Goal: Complete application form

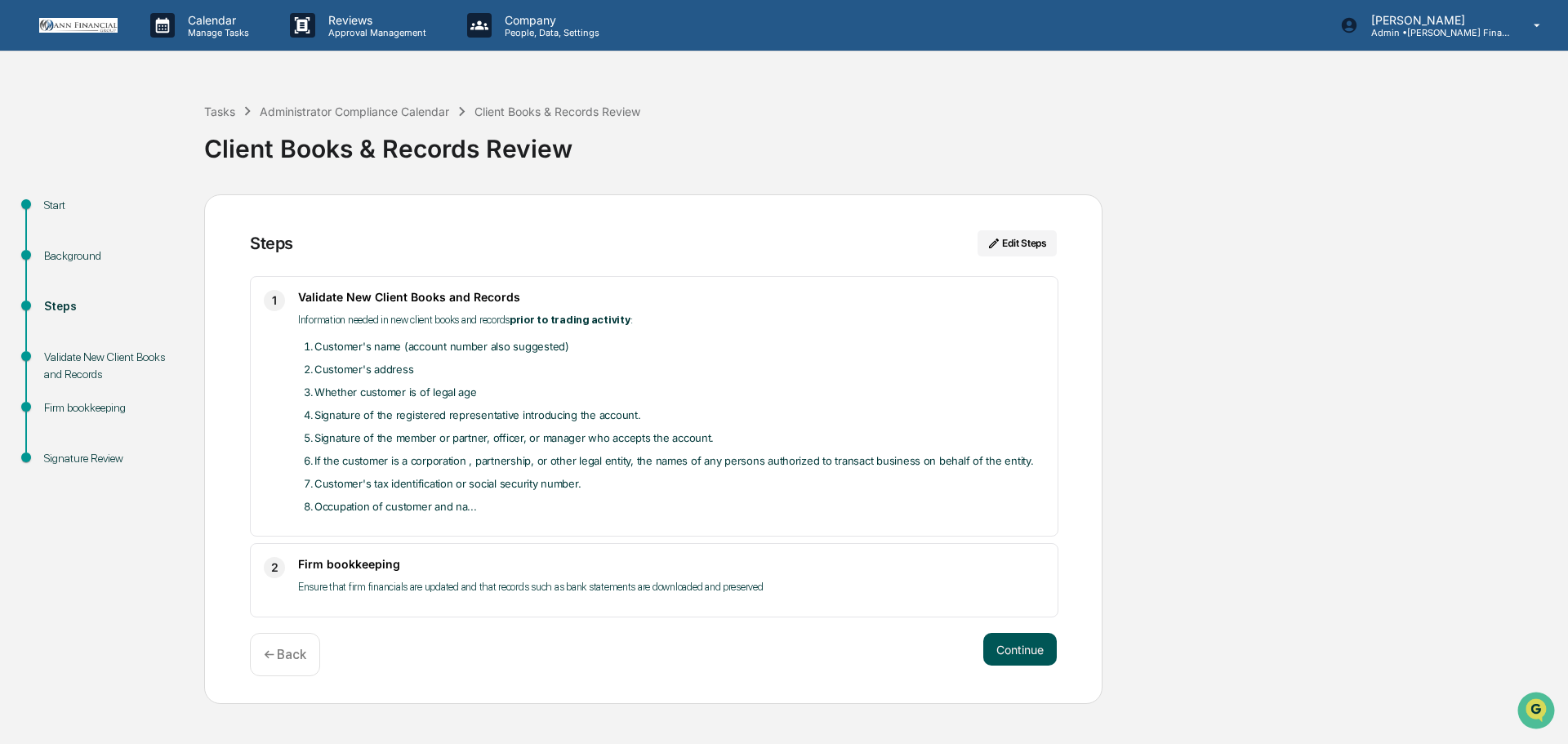
click at [1032, 649] on button "Continue" at bounding box center [1020, 649] width 73 height 33
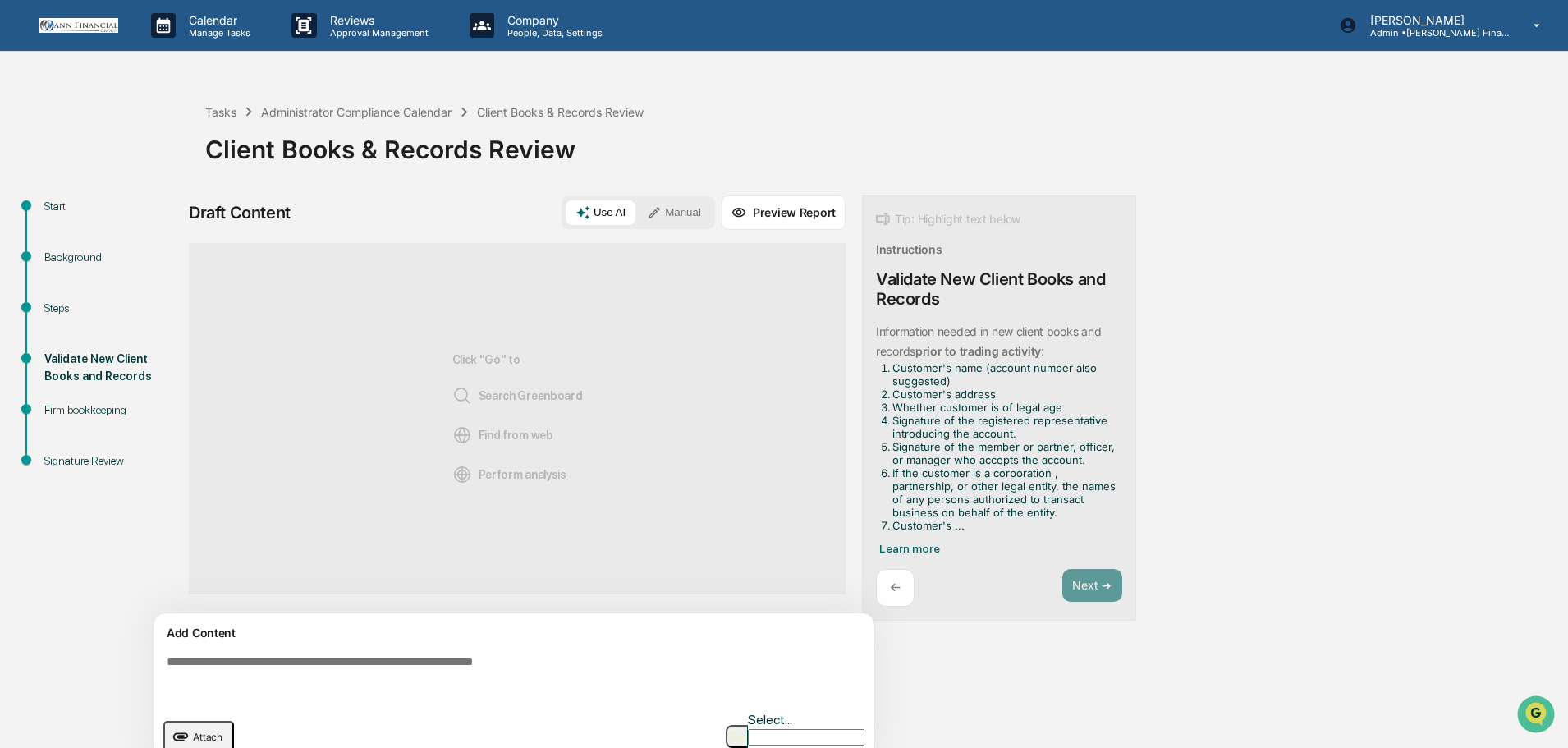
drag, startPoint x: 812, startPoint y: 719, endPoint x: 772, endPoint y: 636, distance: 92.1
click at [748, 725] on button "button" at bounding box center [736, 736] width 22 height 23
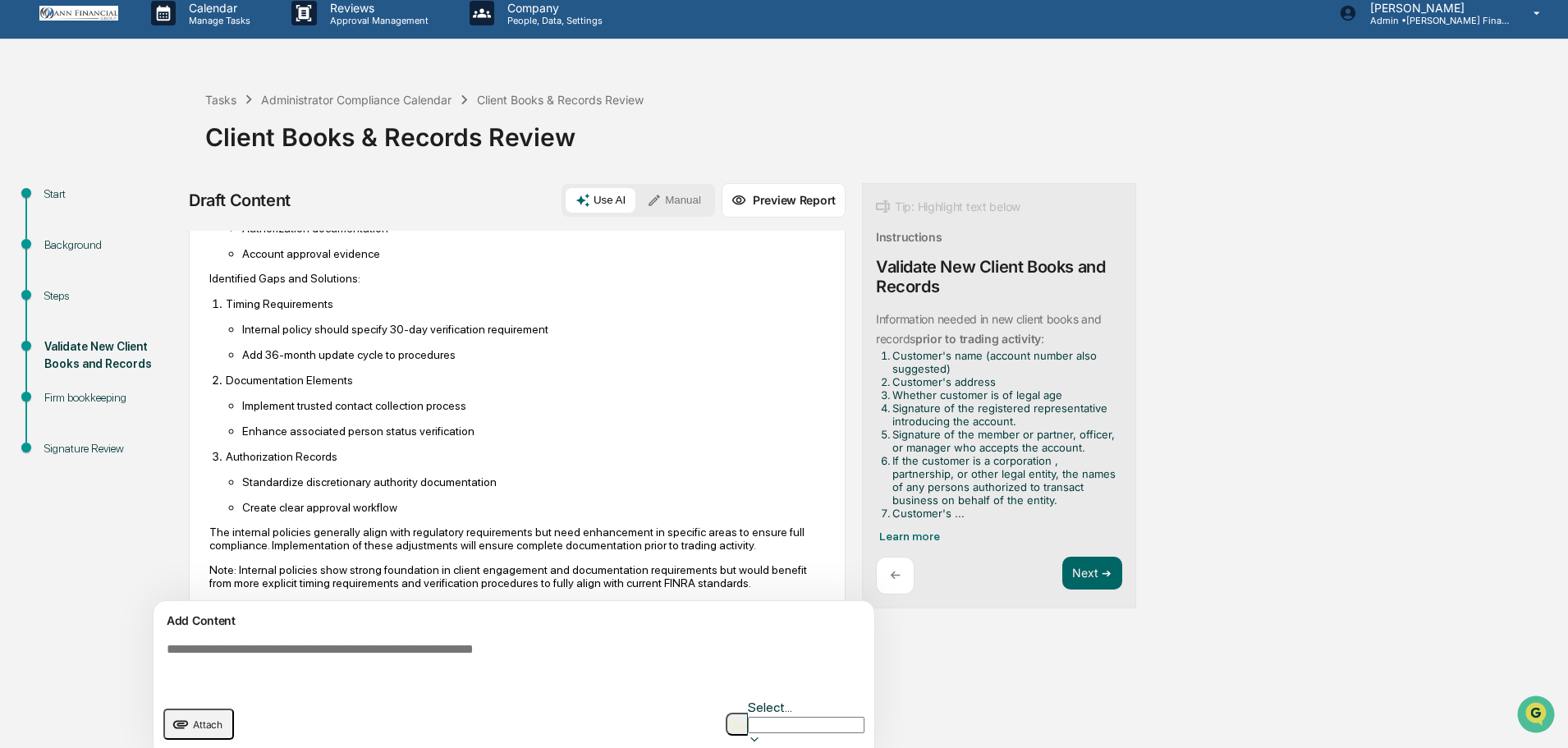
scroll to position [1198, 0]
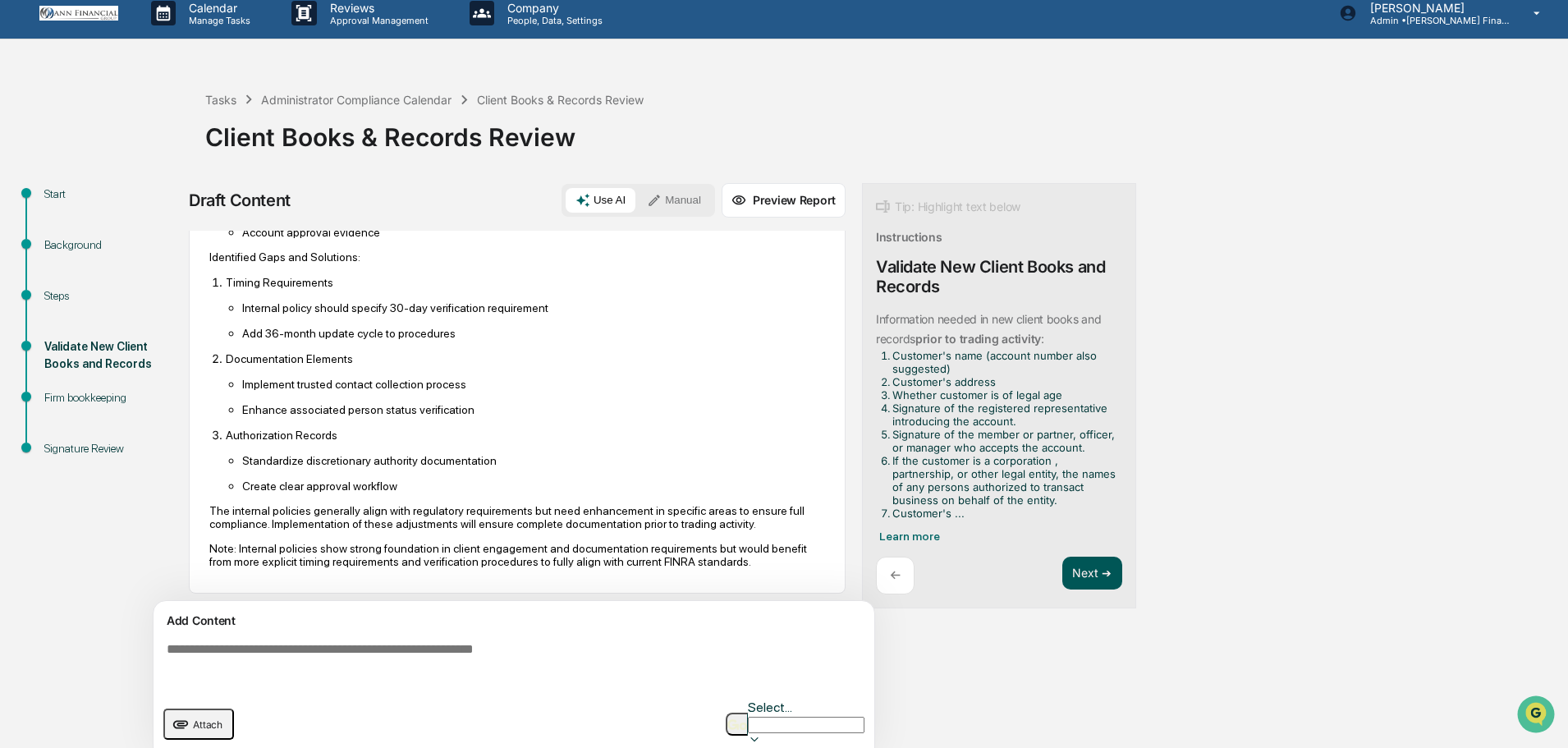
click at [1116, 576] on button "Next ➔" at bounding box center [1092, 573] width 60 height 34
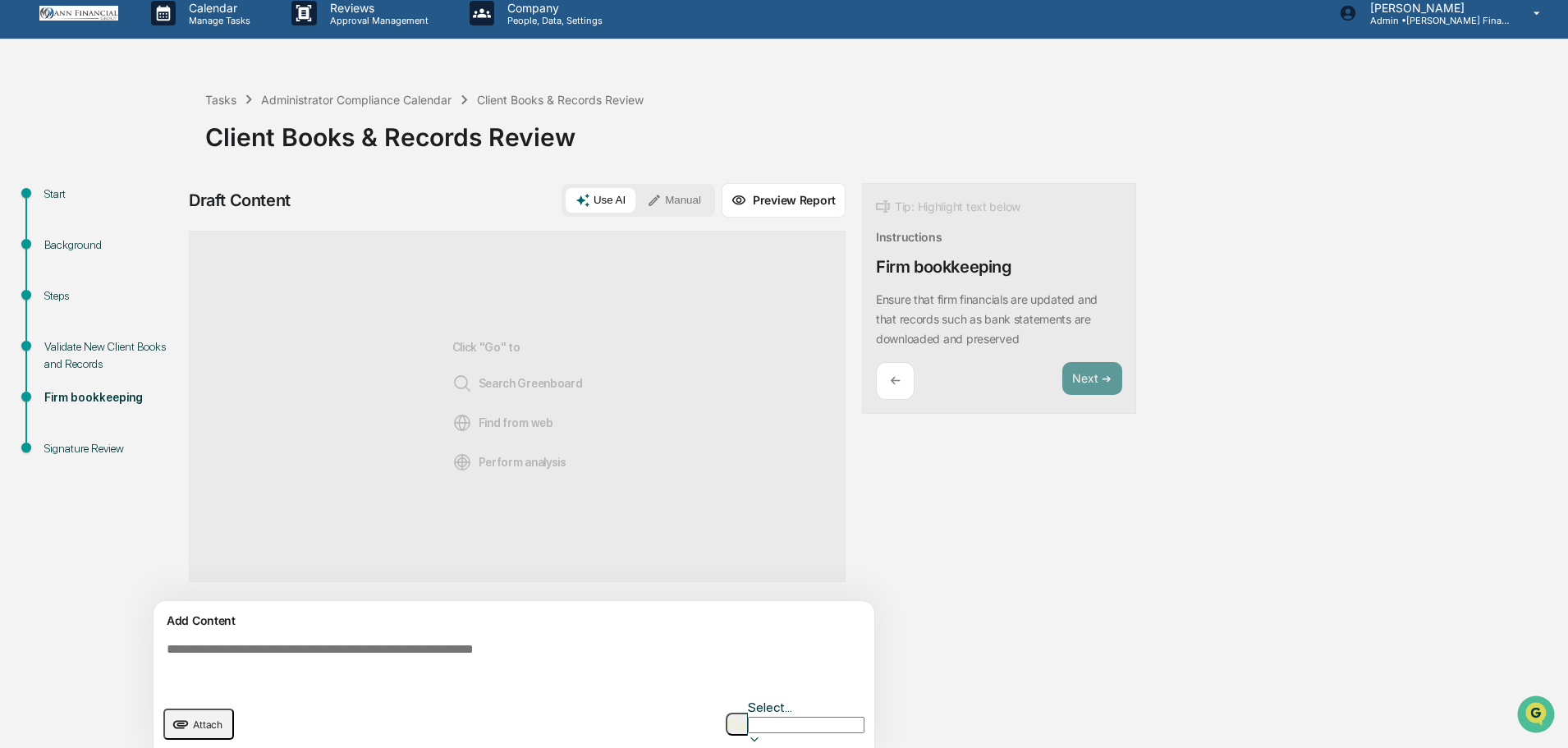
click at [748, 720] on button "button" at bounding box center [736, 724] width 22 height 23
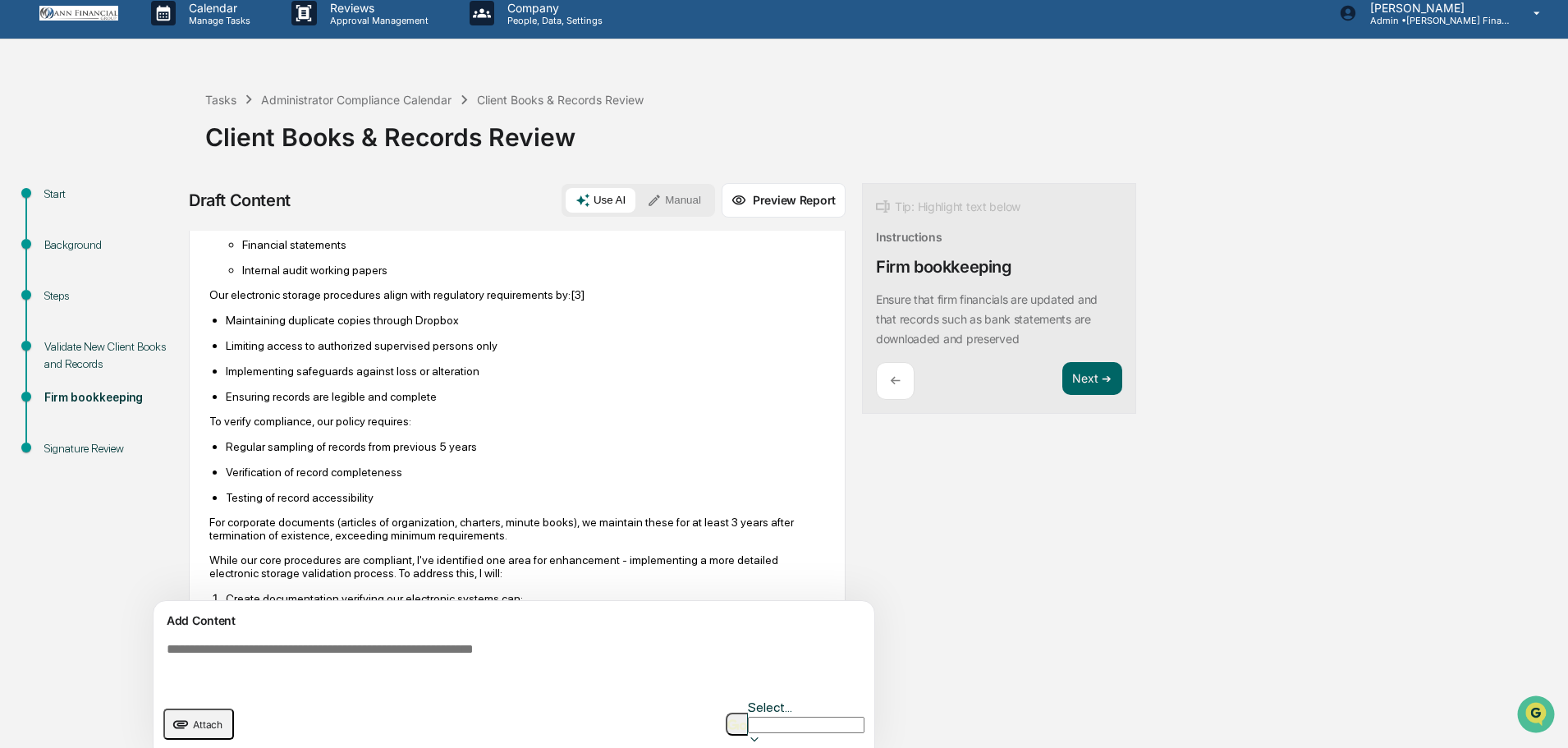
scroll to position [663, 0]
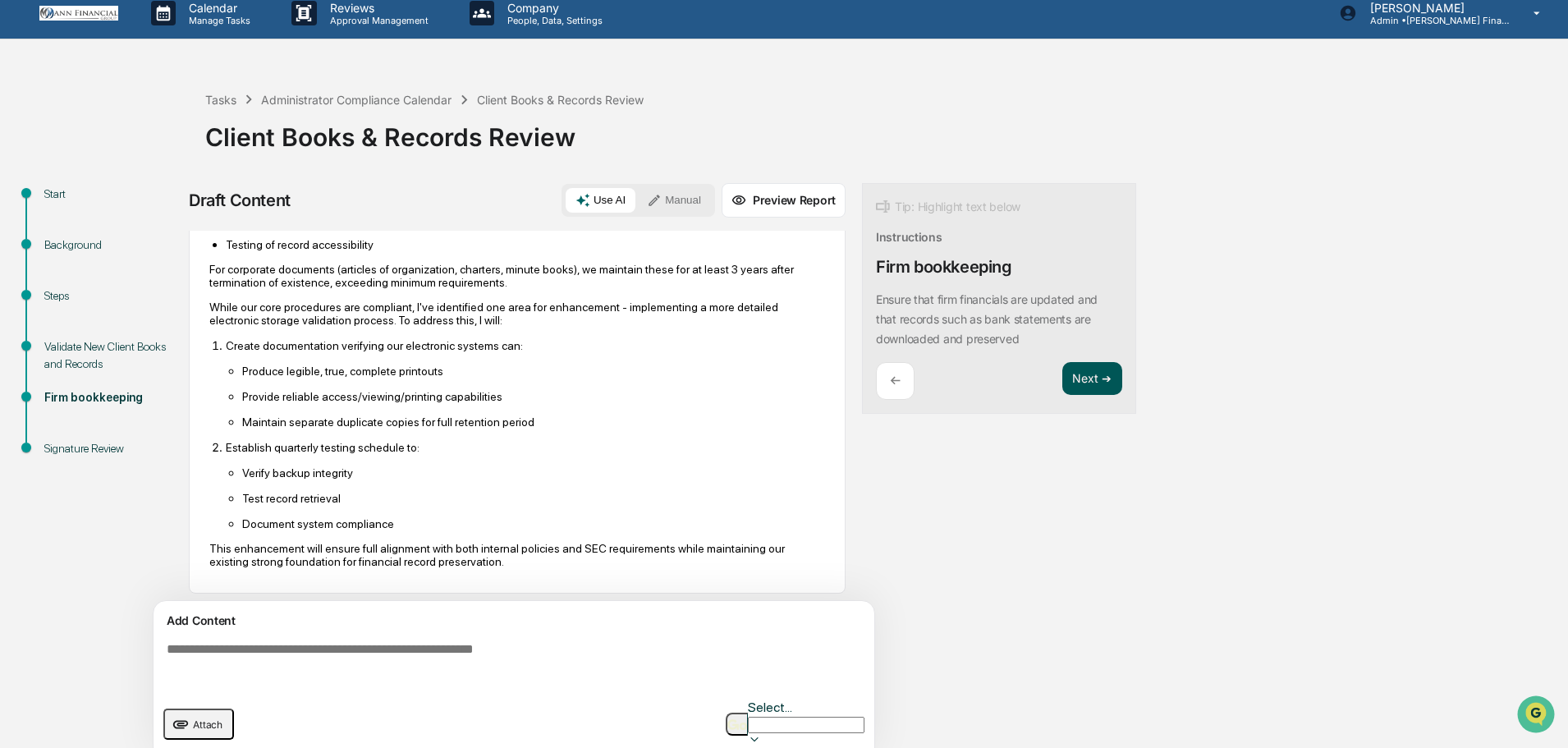
click at [1087, 374] on button "Next ➔" at bounding box center [1092, 379] width 60 height 34
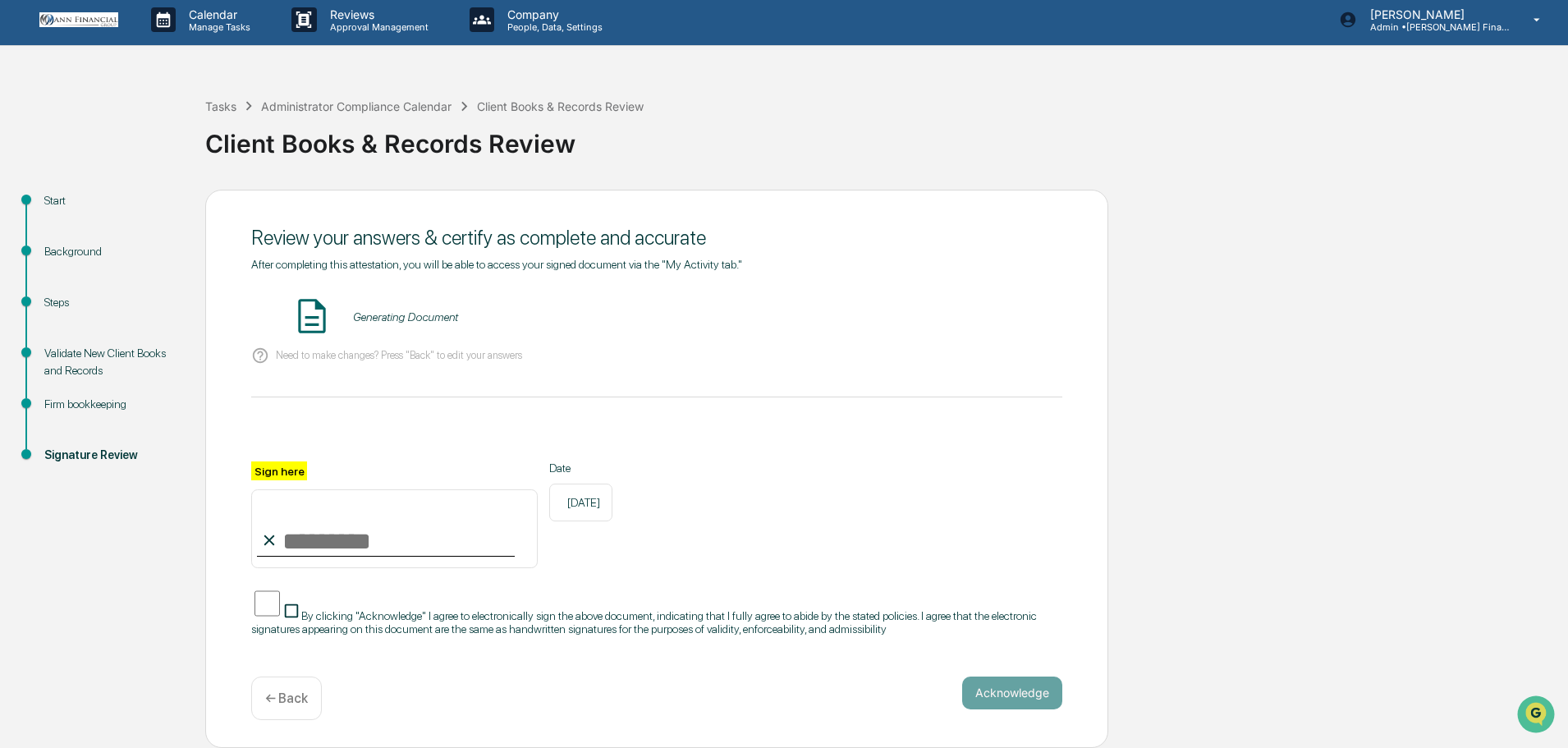
scroll to position [0, 0]
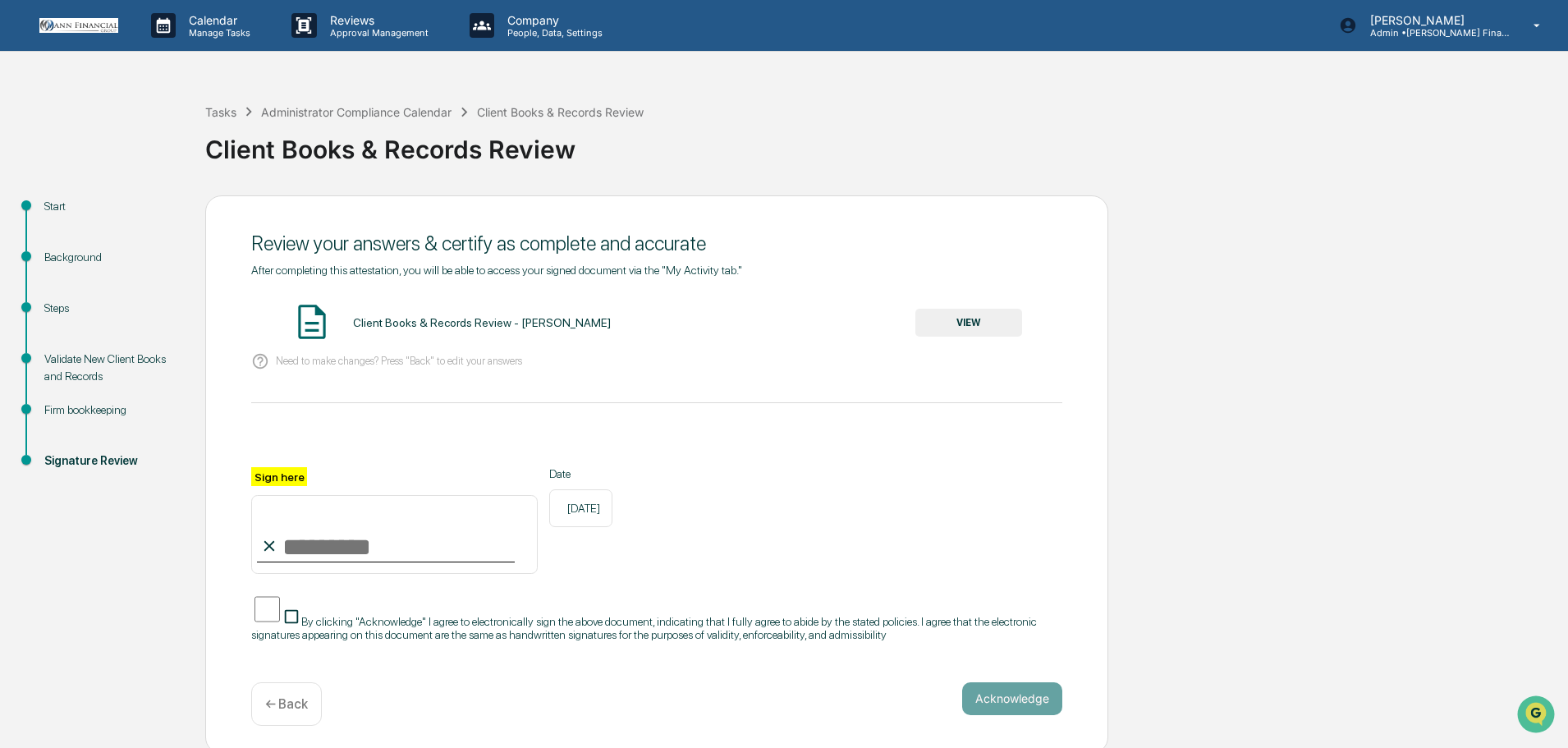
click at [354, 546] on input "Sign here" at bounding box center [394, 534] width 287 height 79
type input "**********"
click at [963, 330] on button "VIEW" at bounding box center [968, 322] width 106 height 28
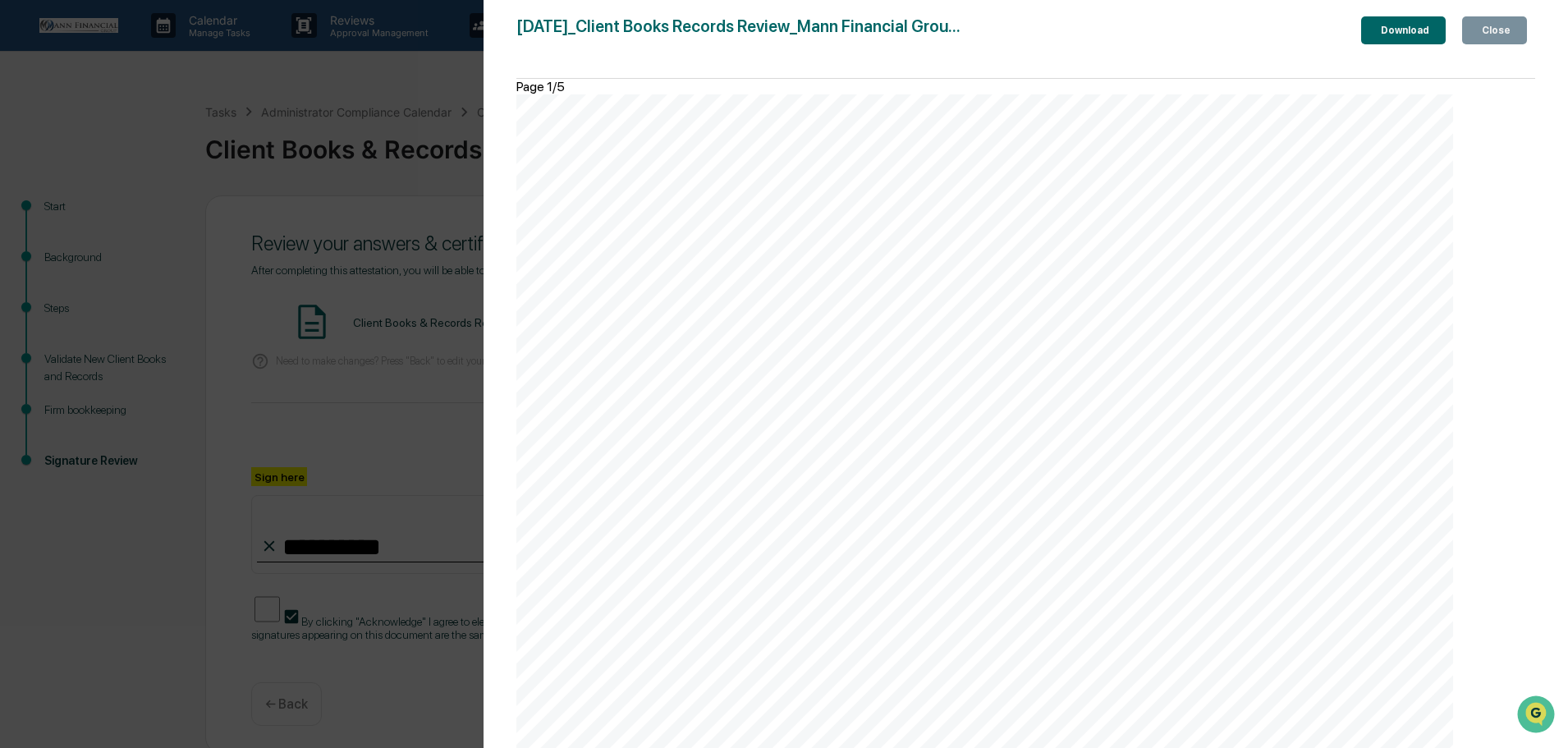
click at [1504, 26] on div "Close" at bounding box center [1494, 30] width 32 height 12
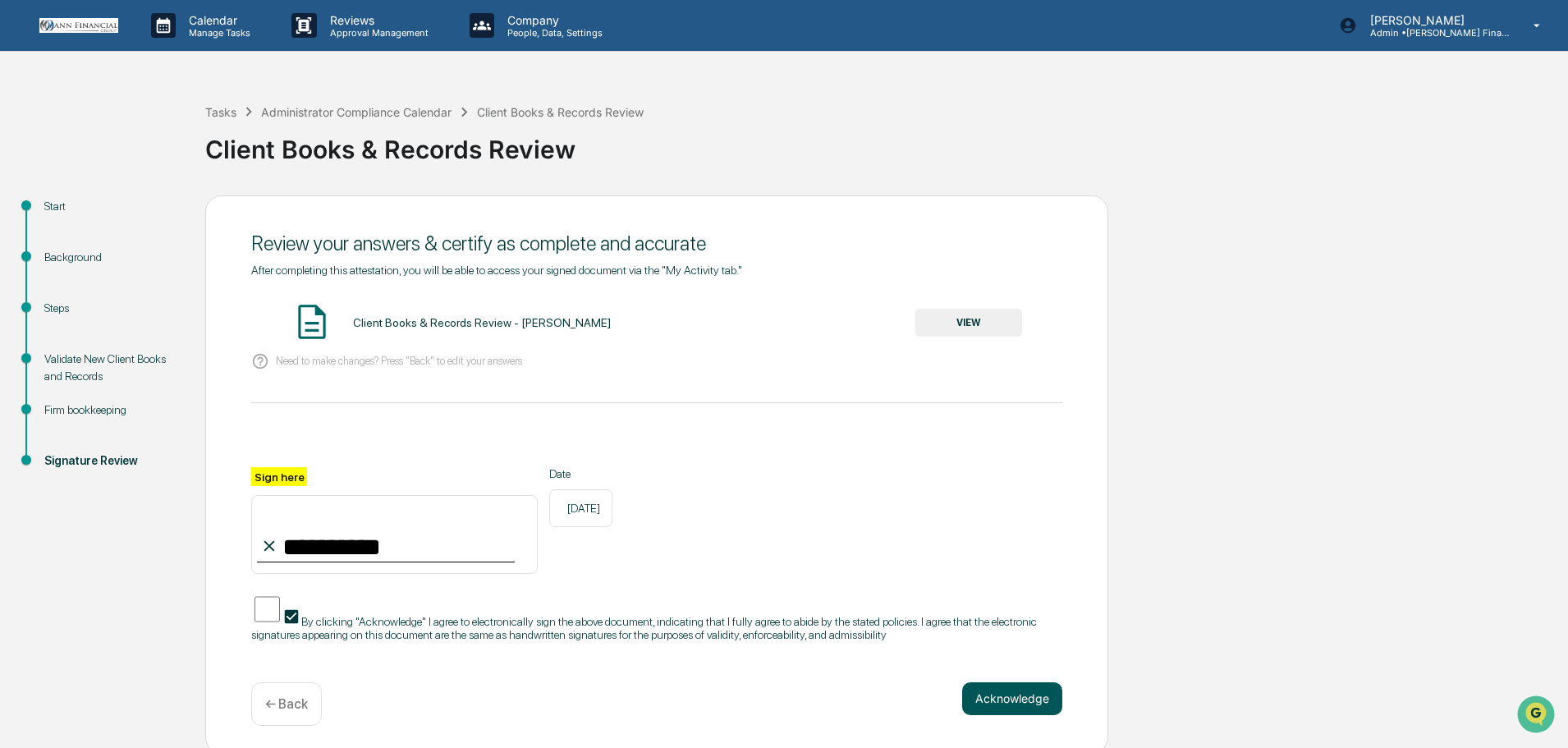
click at [1038, 707] on button "Acknowledge" at bounding box center [1012, 699] width 100 height 33
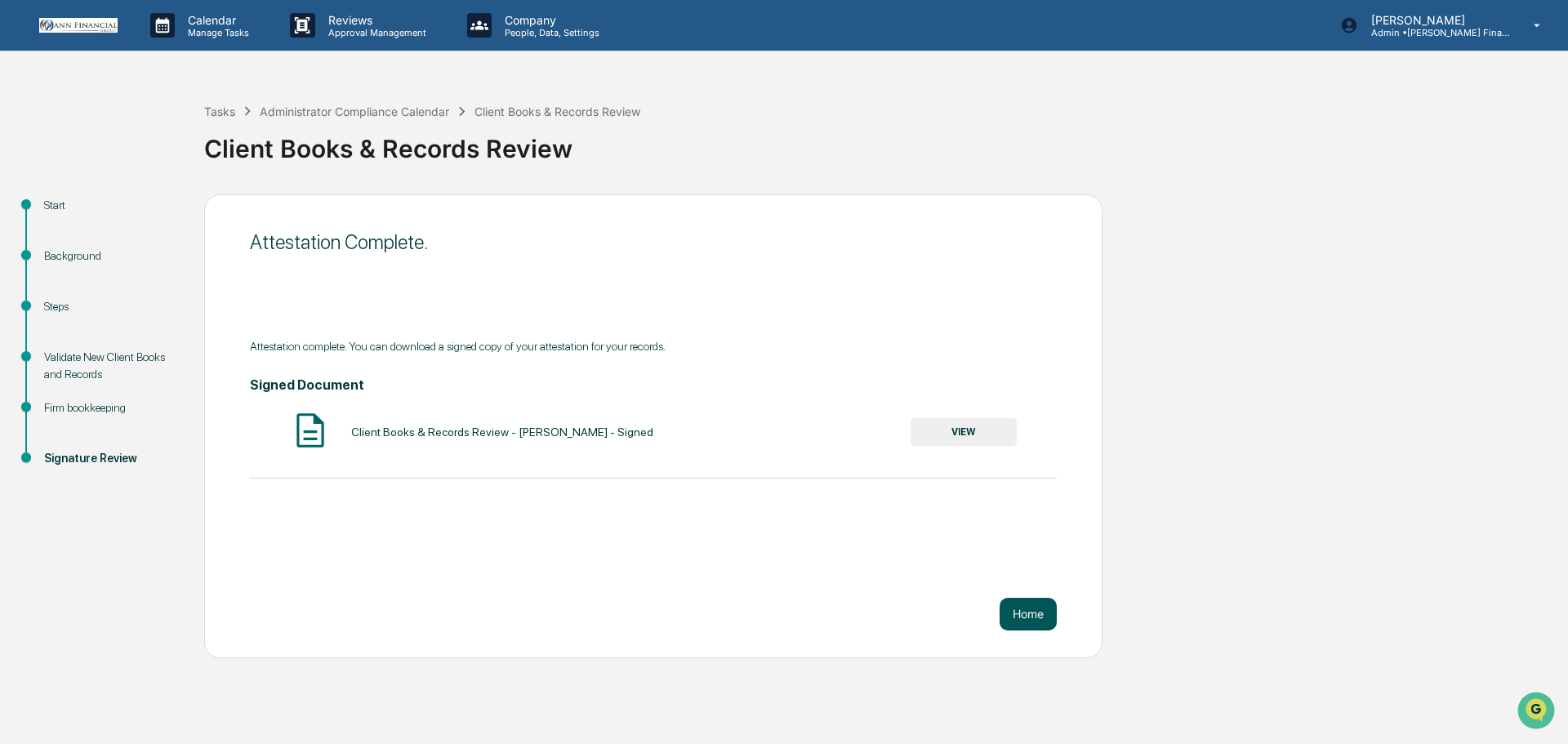
click at [1041, 608] on button "Home" at bounding box center [1028, 614] width 57 height 33
